Goal: Information Seeking & Learning: Compare options

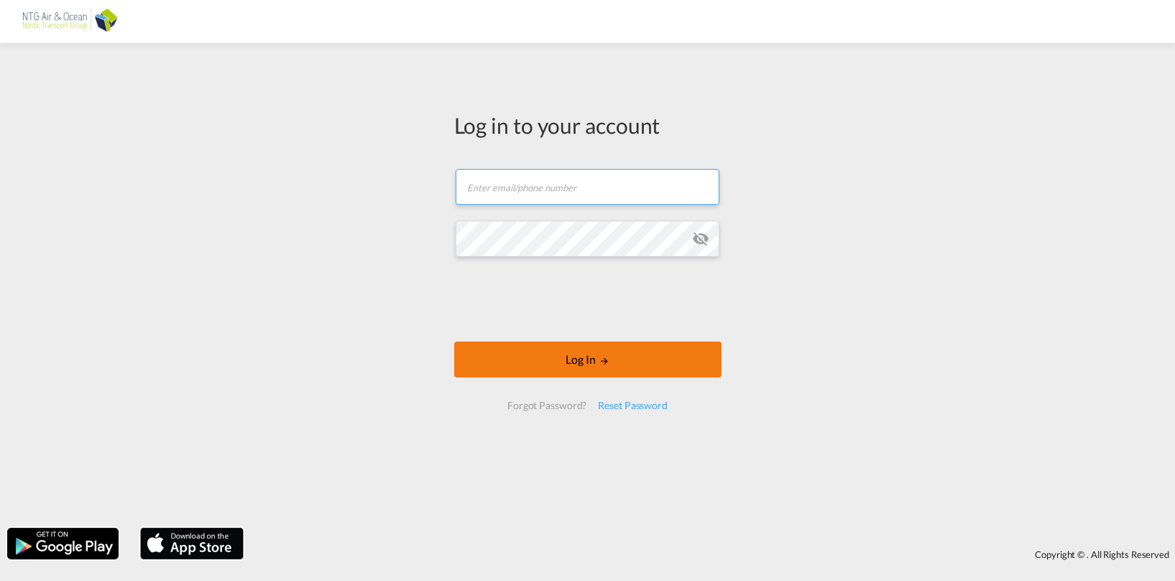
type input "[EMAIL_ADDRESS][DOMAIN_NAME]"
click at [572, 359] on button "Log In" at bounding box center [587, 359] width 267 height 36
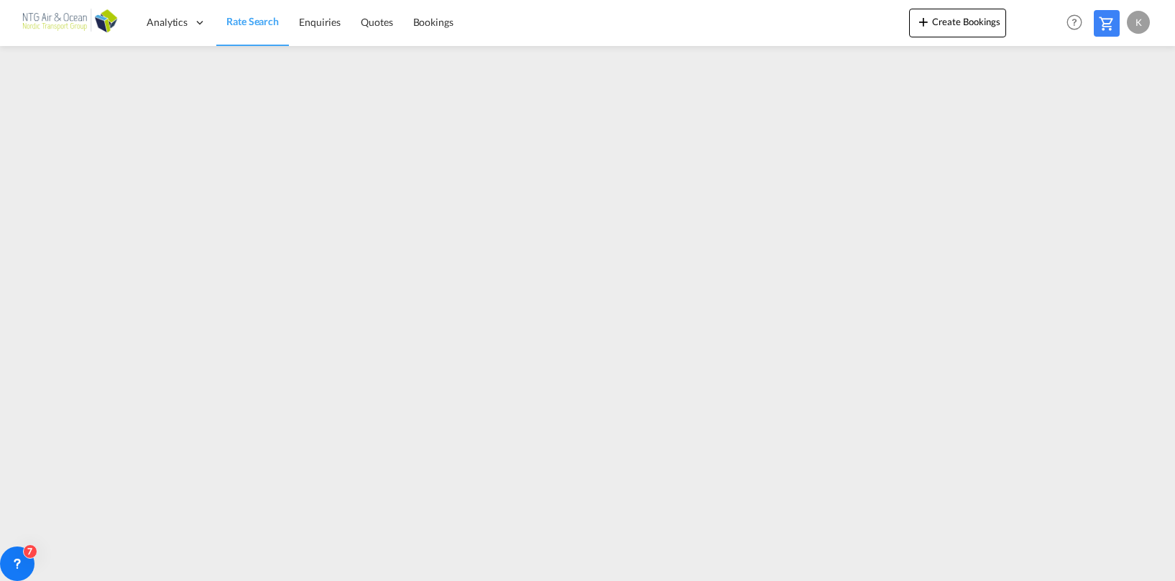
click at [1141, 24] on div "K" at bounding box center [1138, 22] width 23 height 23
click at [1094, 111] on button "Logout" at bounding box center [1121, 110] width 93 height 29
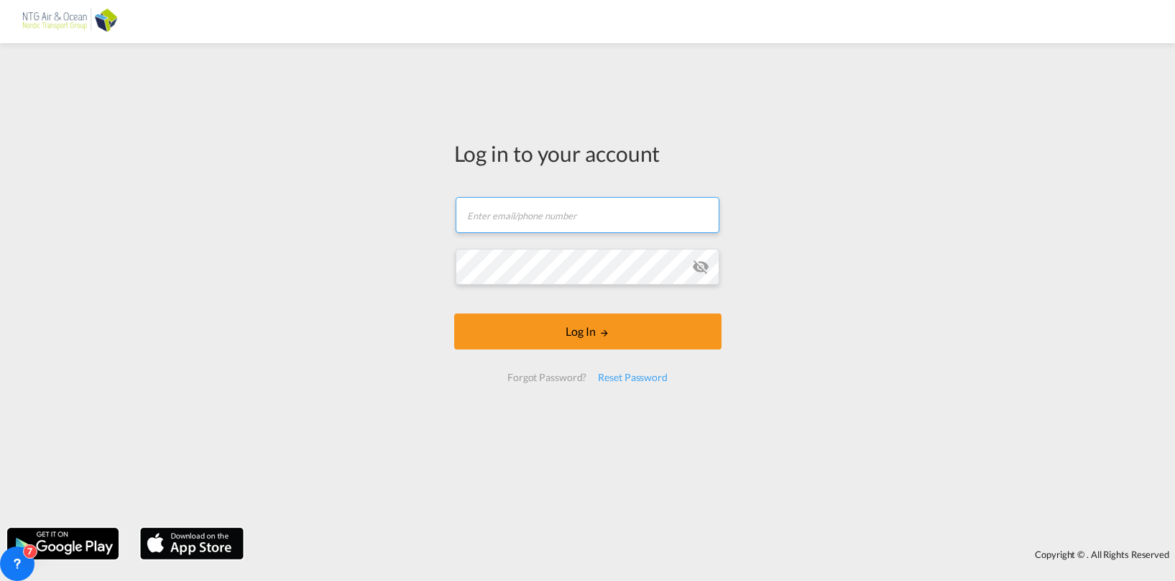
type input "[EMAIL_ADDRESS][DOMAIN_NAME]"
